Goal: Find specific page/section: Find specific page/section

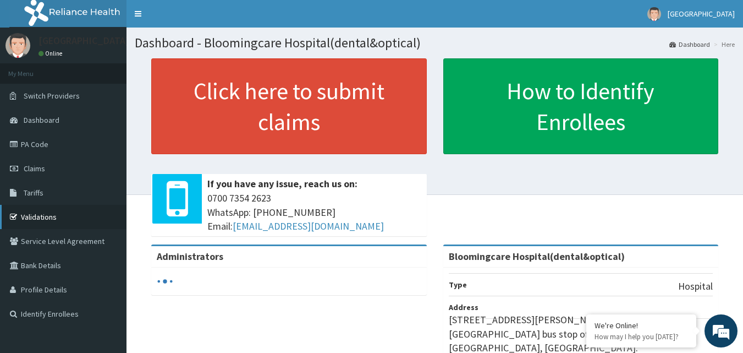
click at [45, 217] on link "Validations" at bounding box center [63, 217] width 126 height 24
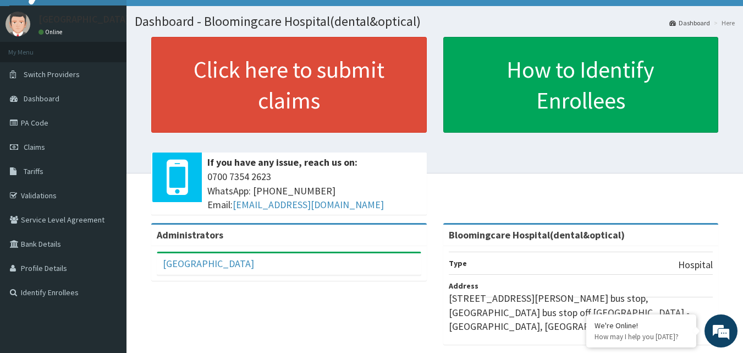
scroll to position [21, 0]
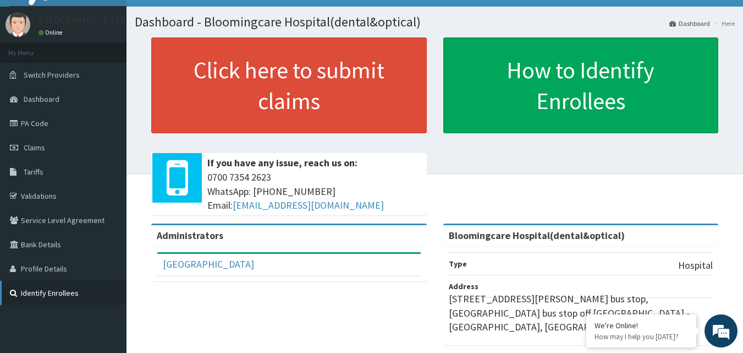
click at [58, 293] on link "Identify Enrollees" at bounding box center [63, 292] width 126 height 24
